Goal: Transaction & Acquisition: Subscribe to service/newsletter

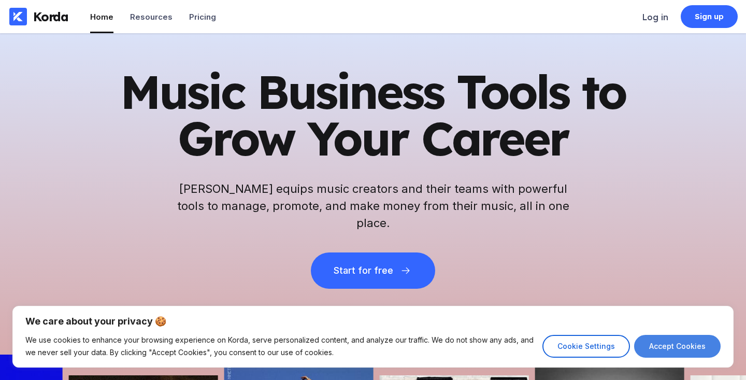
click at [678, 340] on button "Accept Cookies" at bounding box center [677, 346] width 86 height 23
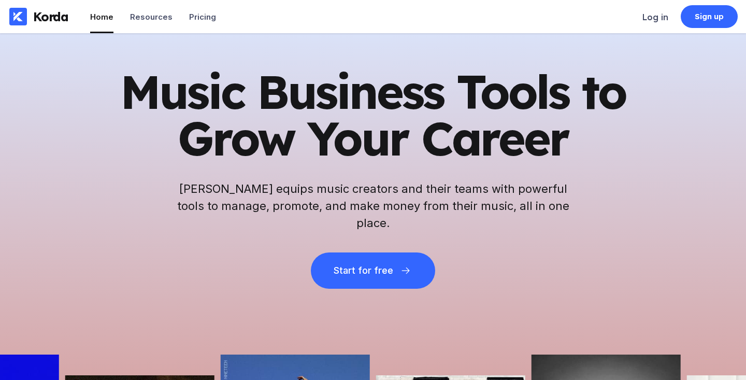
checkbox input "true"
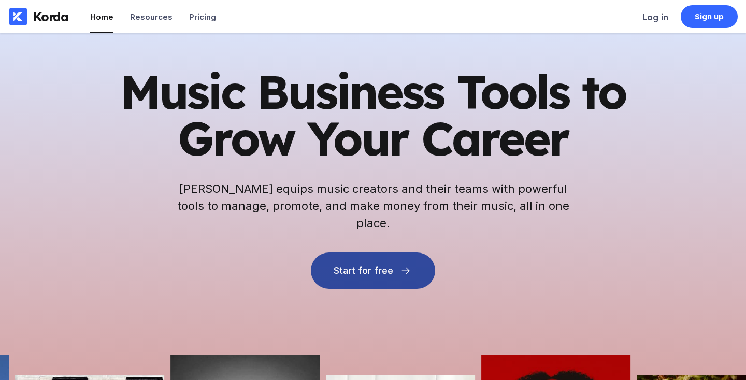
click at [367, 267] on button "Start for free" at bounding box center [373, 270] width 124 height 36
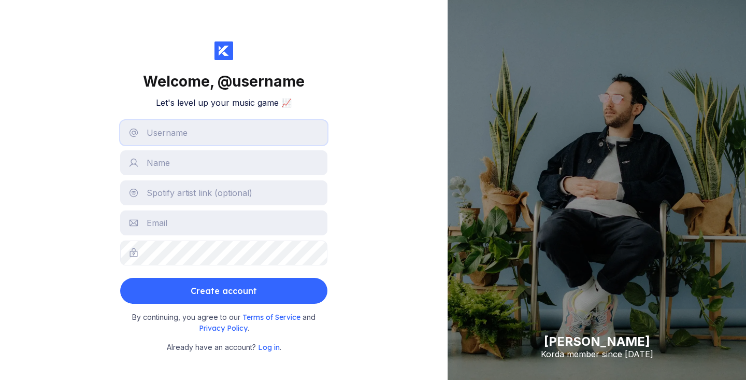
click at [181, 126] on input "text" at bounding box center [223, 132] width 207 height 25
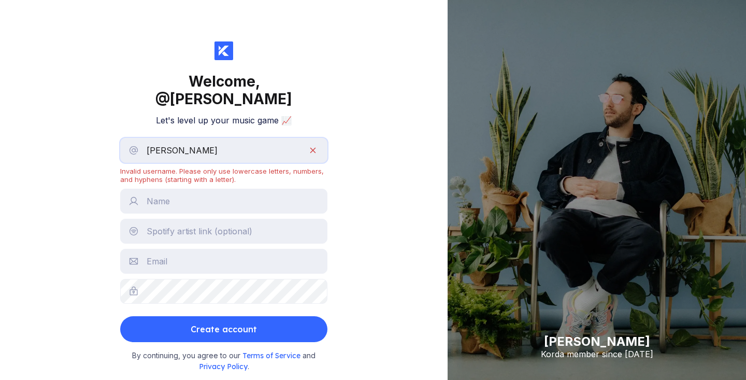
click at [179, 138] on input "[PERSON_NAME]" at bounding box center [223, 150] width 207 height 25
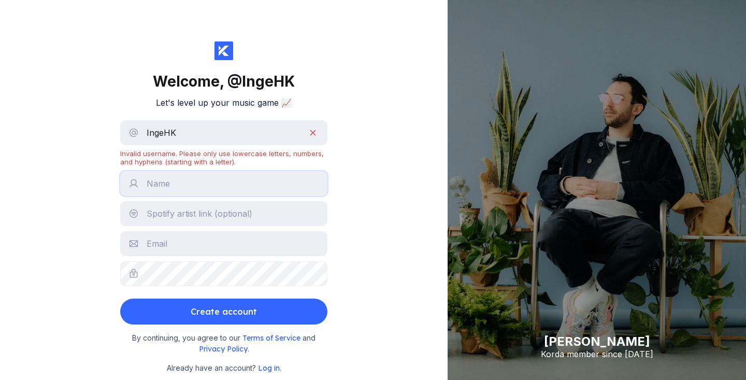
click at [193, 183] on input "text" at bounding box center [223, 183] width 207 height 25
click at [187, 135] on input "IngeHK" at bounding box center [223, 132] width 207 height 25
click at [208, 191] on input "text" at bounding box center [223, 183] width 207 height 25
click at [183, 135] on input "Ingehk" at bounding box center [223, 132] width 207 height 25
type input "I"
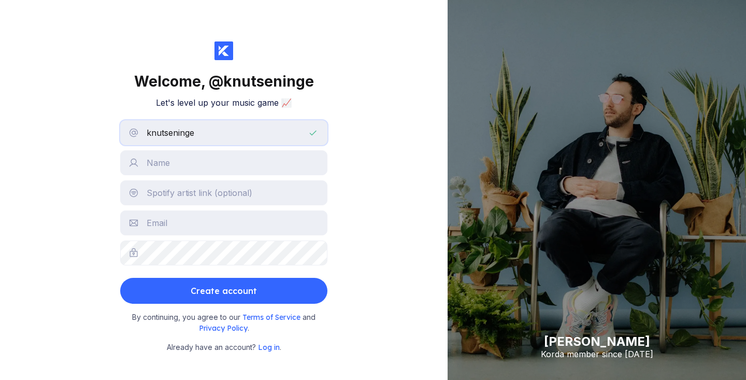
type input "knutseninge"
click at [168, 164] on input "text" at bounding box center [223, 162] width 207 height 25
type input "[PERSON_NAME]"
click at [81, 200] on div "Welcome, @ knutseninge Let's level up your music game 📈 knutseninge [PERSON_NAM…" at bounding box center [223, 190] width 447 height 380
click at [69, 227] on div "Welcome, @ knutseninge Let's level up your music game 📈 knutseninge [PERSON_NAM…" at bounding box center [223, 190] width 447 height 380
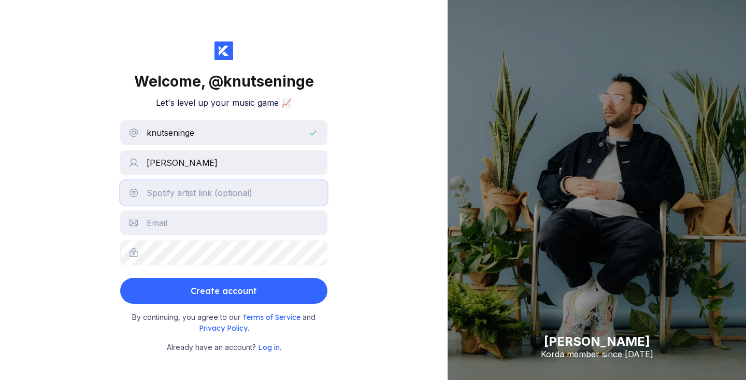
click at [309, 197] on input "text" at bounding box center [223, 192] width 207 height 25
click at [280, 165] on input "[PERSON_NAME]" at bounding box center [223, 162] width 207 height 25
click at [355, 178] on div "Welcome, @ knutseninge Let's level up your music game 📈 knutseninge [PERSON_NAM…" at bounding box center [223, 190] width 447 height 380
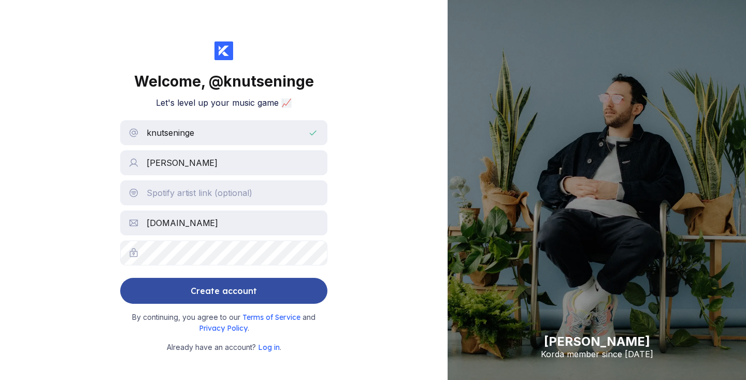
click at [259, 291] on button "Create account" at bounding box center [223, 291] width 207 height 26
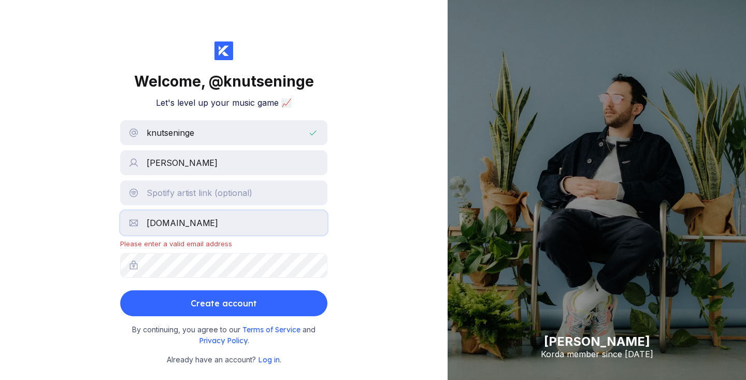
click at [170, 219] on input "[DOMAIN_NAME]" at bounding box center [223, 222] width 207 height 25
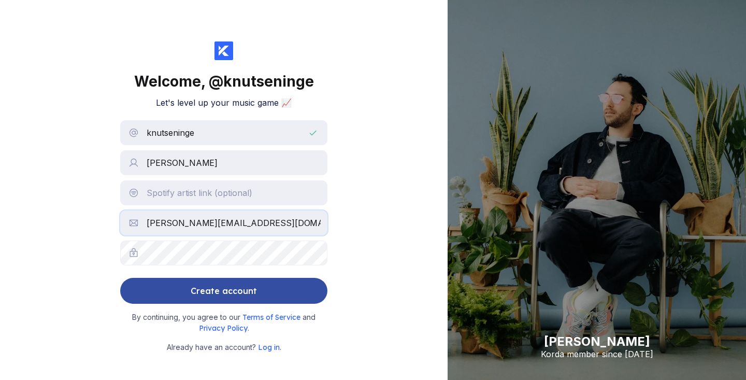
type input "[PERSON_NAME][EMAIL_ADDRESS][DOMAIN_NAME]"
click at [210, 289] on div "Create account" at bounding box center [224, 290] width 66 height 21
